Goal: Transaction & Acquisition: Purchase product/service

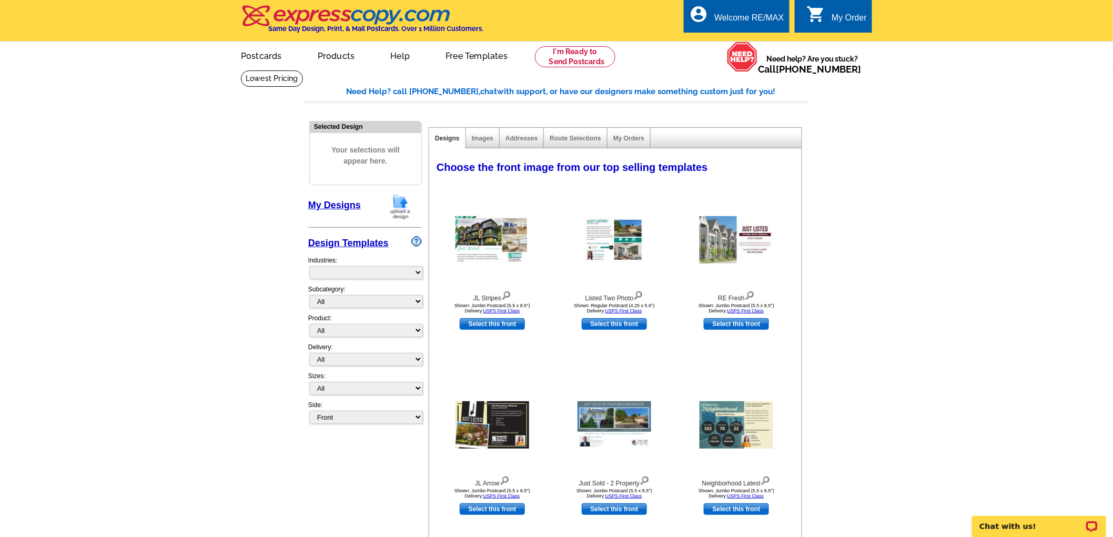
select select "785"
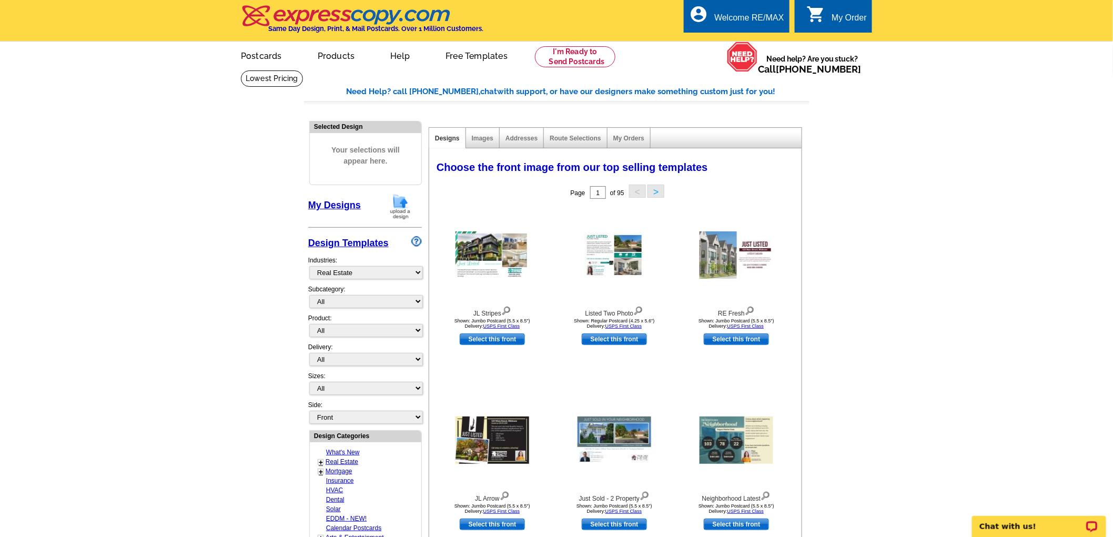
click at [398, 206] on img at bounding box center [400, 206] width 27 height 27
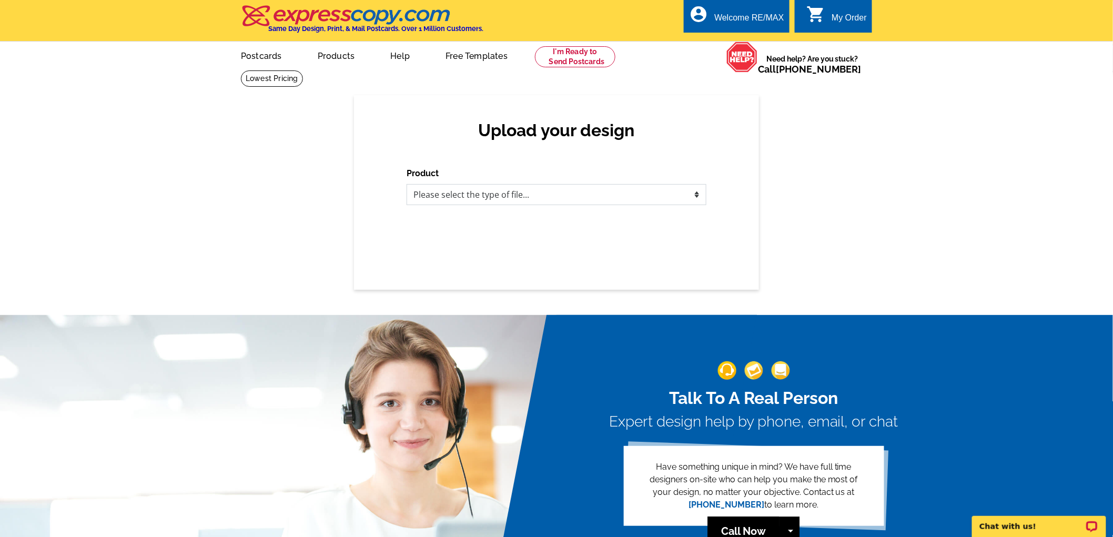
click at [559, 192] on select "Please select the type of file... Postcards Business Cards Letters and flyers G…" at bounding box center [557, 194] width 300 height 21
select select "1"
click at [407, 185] on select "Please select the type of file... Postcards Business Cards Letters and flyers G…" at bounding box center [557, 194] width 300 height 21
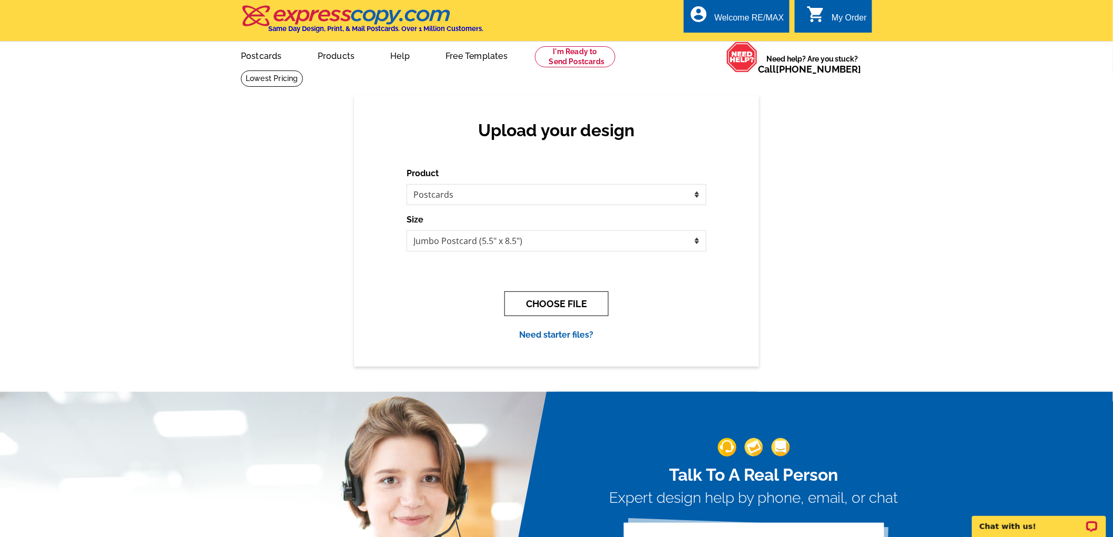
click at [569, 300] on button "CHOOSE FILE" at bounding box center [556, 303] width 104 height 25
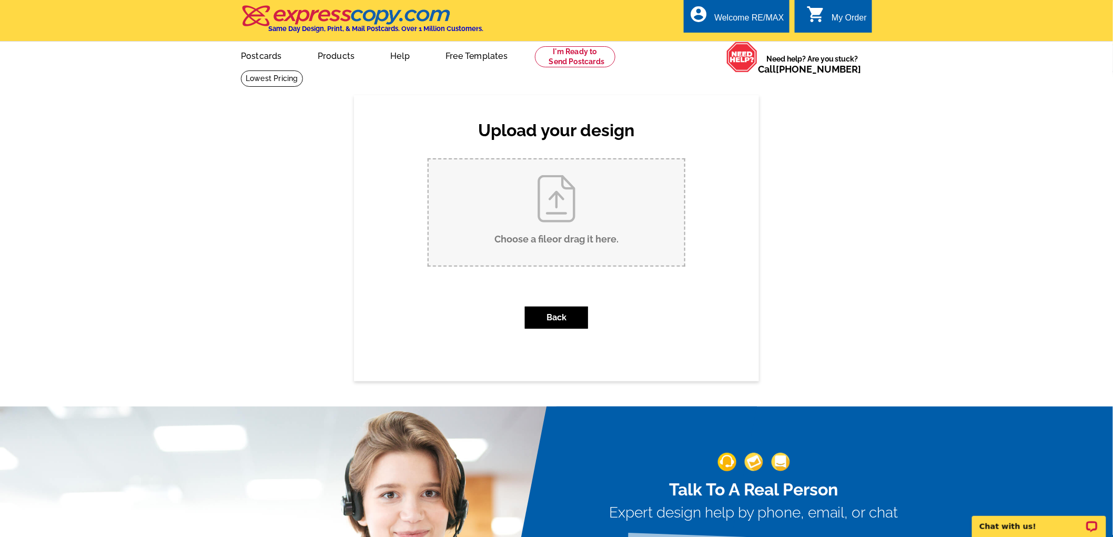
click at [586, 214] on input "Choose a file or drag it here ." at bounding box center [557, 212] width 256 height 106
type input "C:\fakepath\10 golf course-sold postcard-new.pdf"
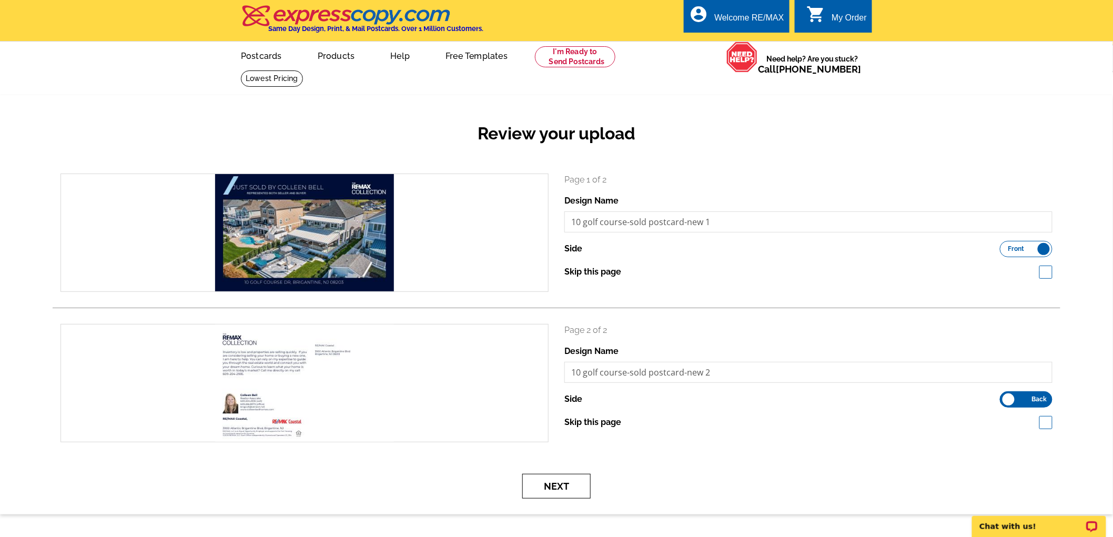
click at [547, 484] on button "Next" at bounding box center [556, 486] width 68 height 25
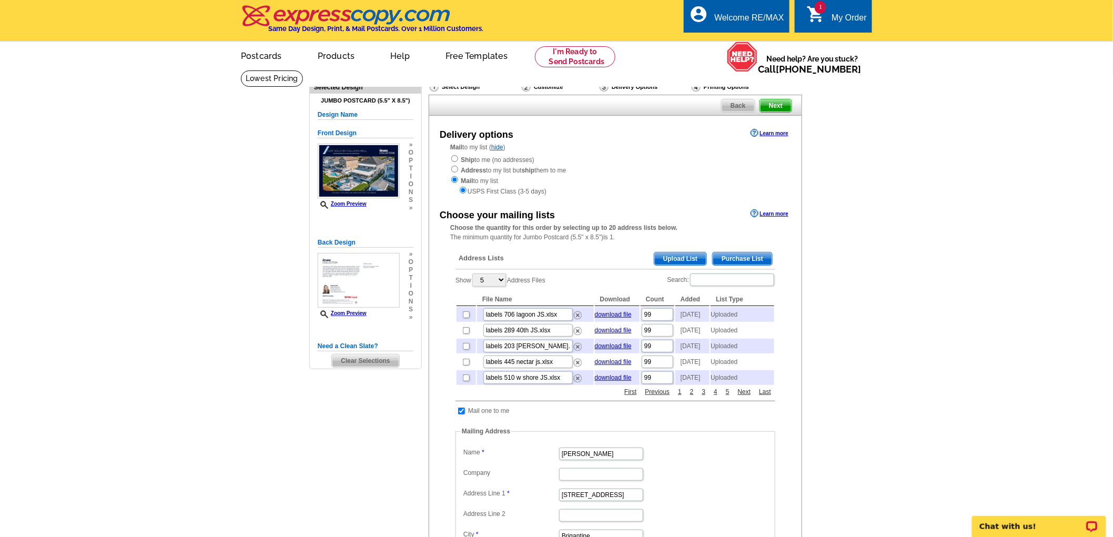
click at [684, 264] on span "Upload List" at bounding box center [680, 258] width 52 height 13
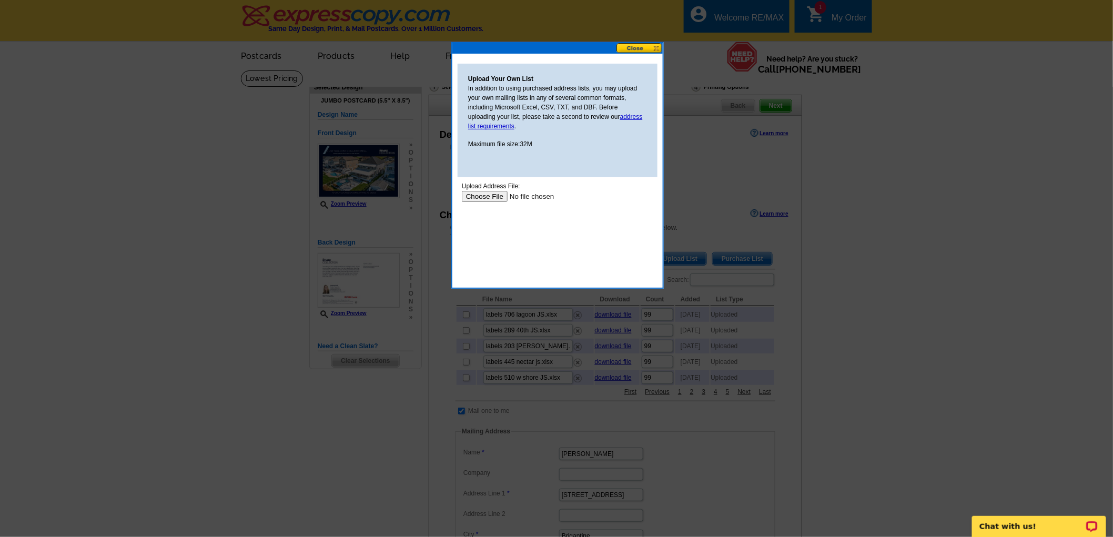
click at [484, 195] on input "file" at bounding box center [527, 195] width 133 height 11
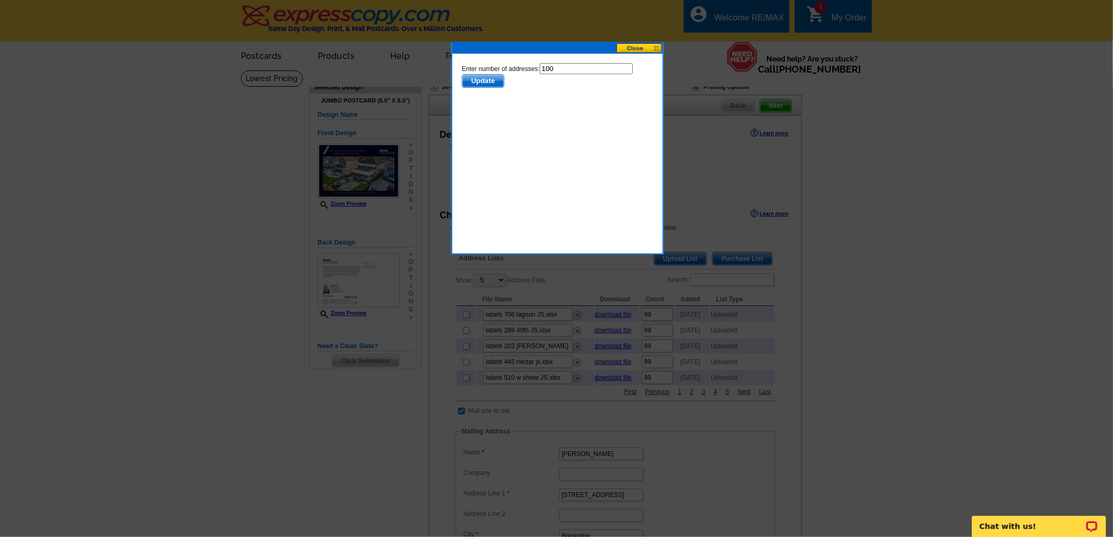
drag, startPoint x: 590, startPoint y: 66, endPoint x: 535, endPoint y: 70, distance: 54.9
click at [535, 70] on form "Enter number of addresses: 100 Update" at bounding box center [556, 75] width 191 height 25
type input "99"
click at [484, 79] on span "Update" at bounding box center [483, 80] width 42 height 13
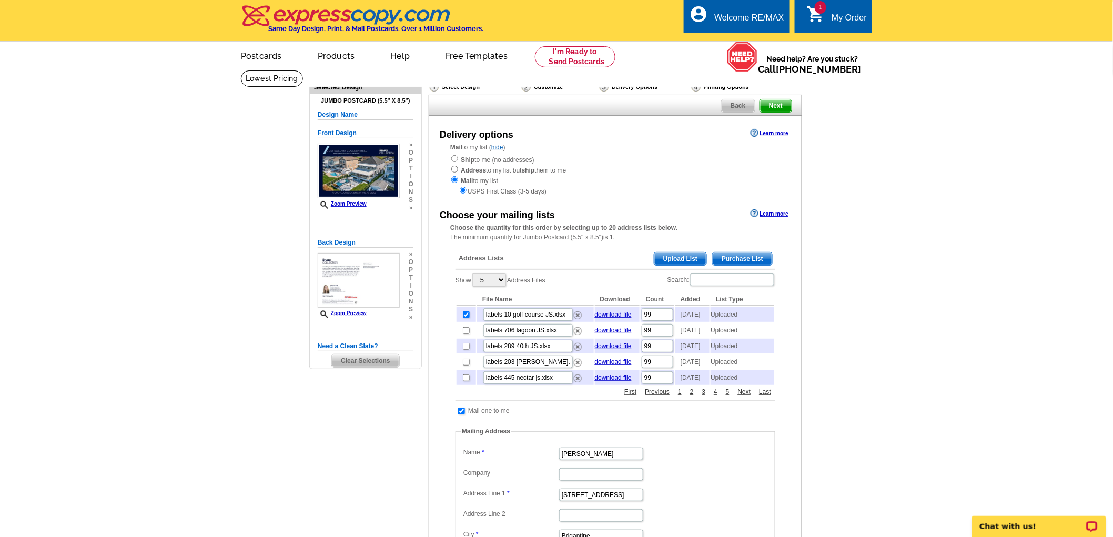
click at [775, 104] on span "Next" at bounding box center [776, 105] width 32 height 13
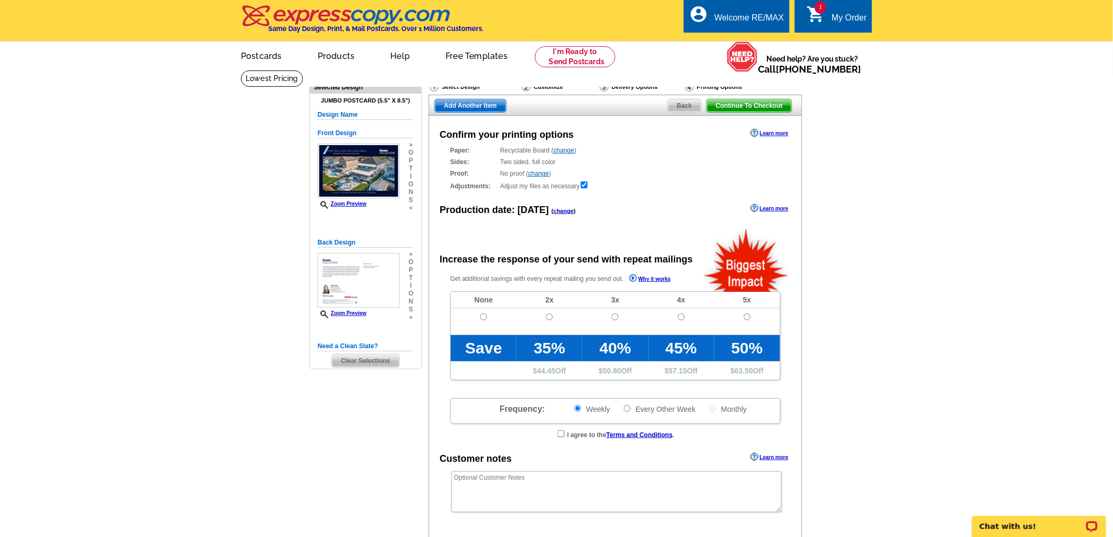
radio input "false"
click at [482, 318] on input "radio" at bounding box center [483, 316] width 7 height 7
radio input "true"
click at [784, 106] on span "Continue To Checkout" at bounding box center [749, 105] width 85 height 13
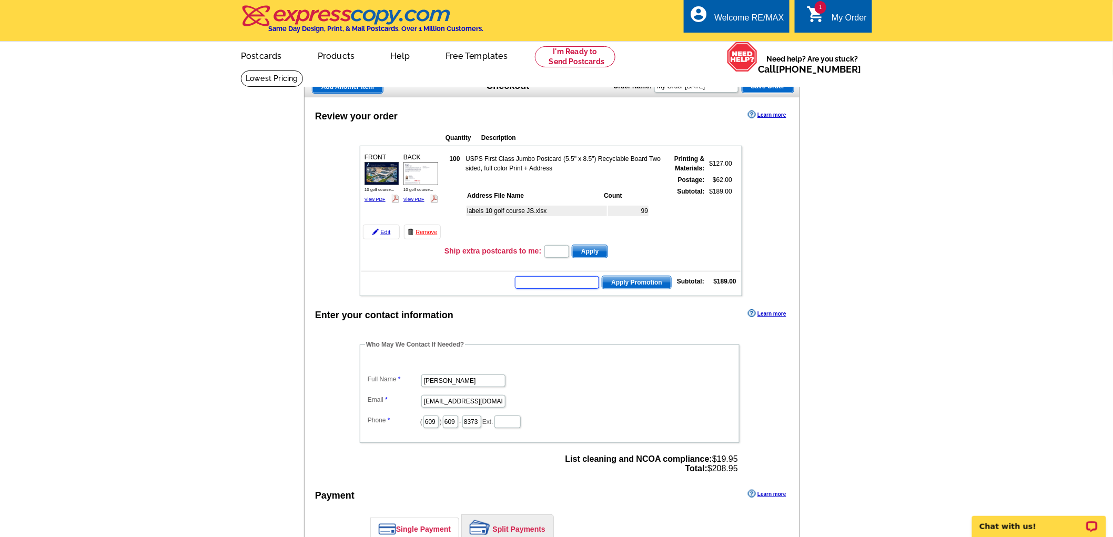
click at [551, 280] on input "text" at bounding box center [557, 282] width 84 height 13
click at [552, 280] on input "text" at bounding box center [557, 282] width 84 height 13
click at [549, 279] on input "text" at bounding box center [557, 282] width 84 height 13
type input "REM40"
click at [622, 276] on span "Apply Promotion" at bounding box center [636, 282] width 69 height 13
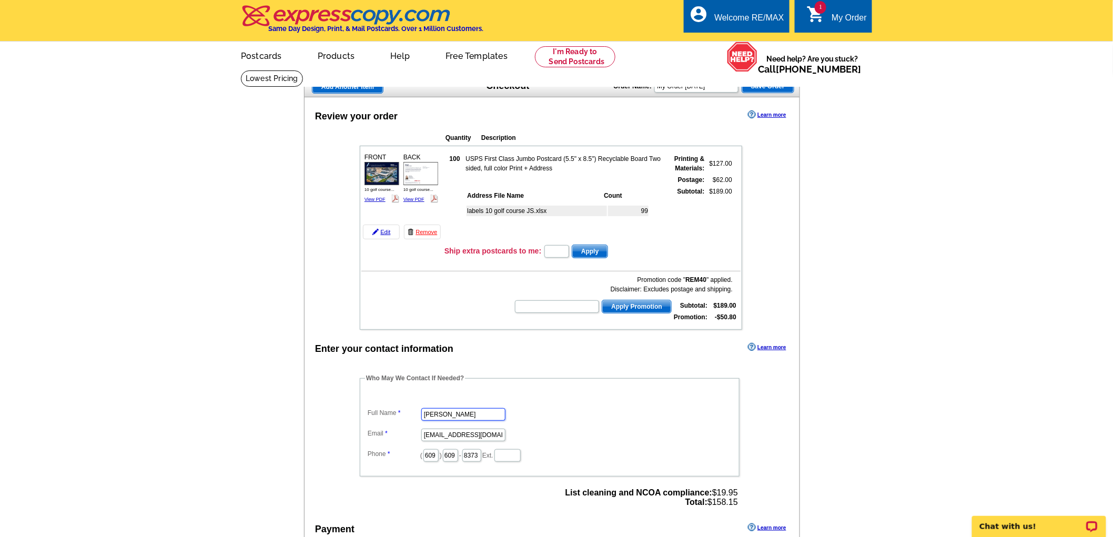
drag, startPoint x: 479, startPoint y: 402, endPoint x: 393, endPoint y: 396, distance: 85.9
click at [388, 411] on dd "Frank Cossio" at bounding box center [549, 413] width 369 height 16
type input "[PERSON_NAME]"
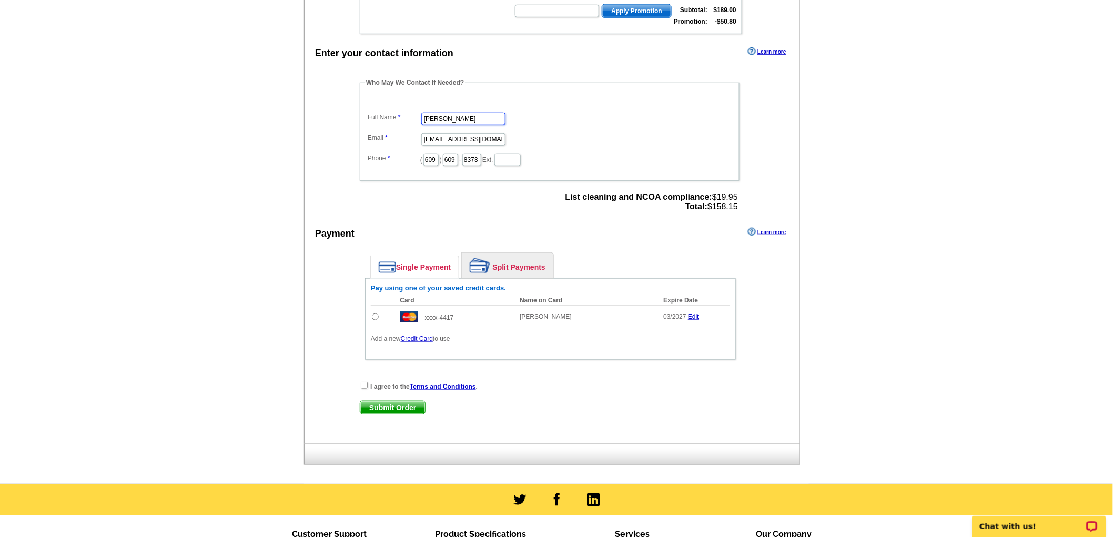
scroll to position [350, 0]
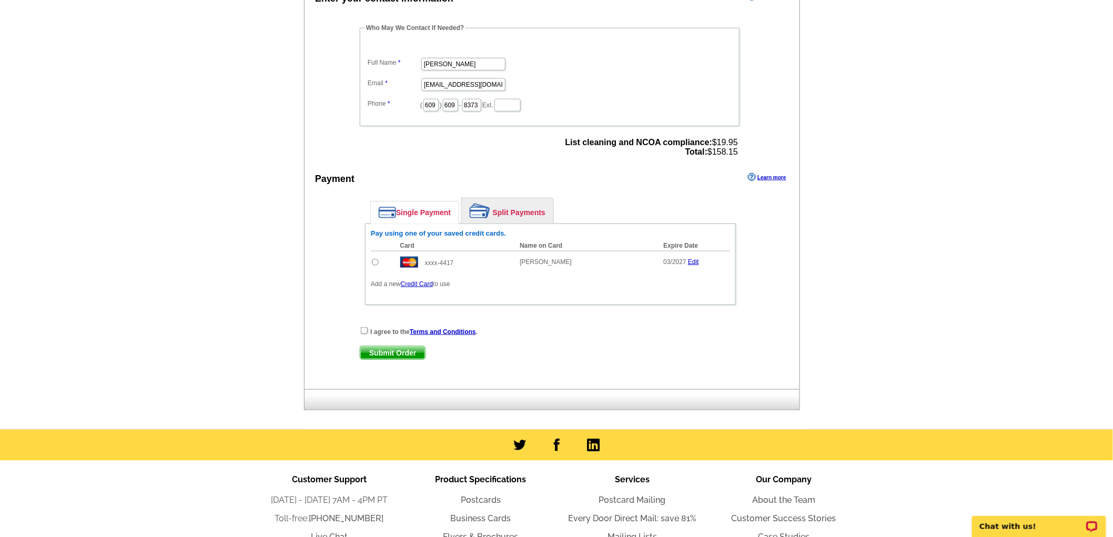
click at [376, 259] on input "radio" at bounding box center [375, 262] width 7 height 7
radio input "true"
click at [365, 327] on input "checkbox" at bounding box center [364, 330] width 7 height 7
checkbox input "true"
click at [382, 347] on span "Submit Order" at bounding box center [392, 353] width 65 height 13
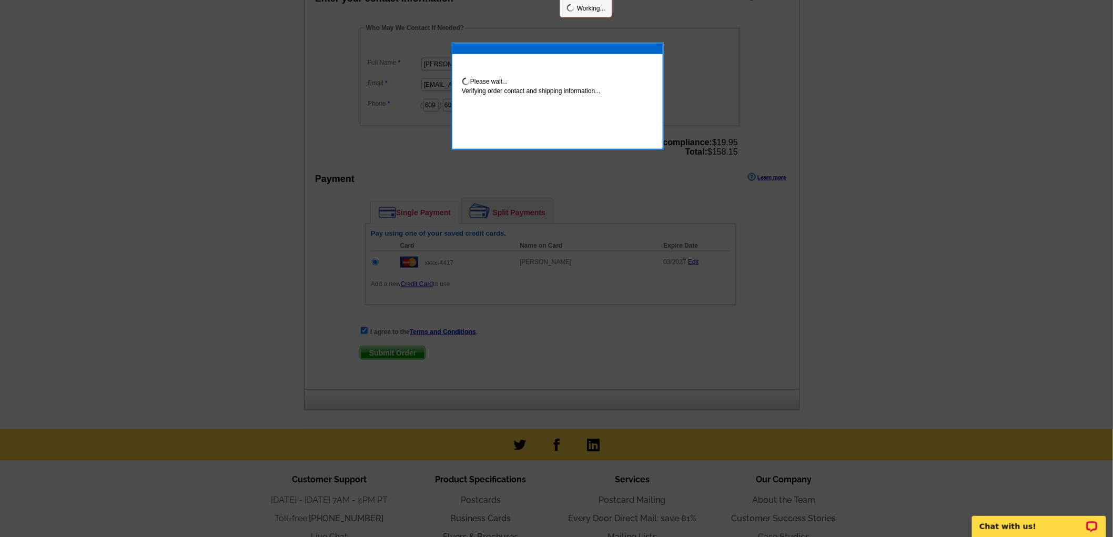
scroll to position [346, 0]
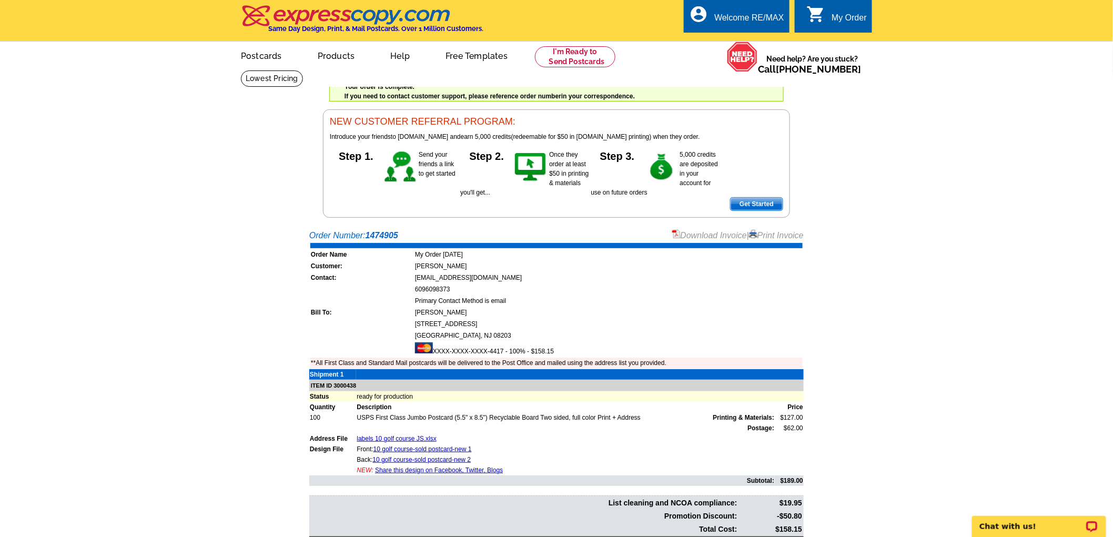
click at [697, 232] on link "Download Invoice" at bounding box center [709, 235] width 75 height 9
click at [698, 235] on link "Download Invoice" at bounding box center [709, 235] width 75 height 9
